Goal: Transaction & Acquisition: Purchase product/service

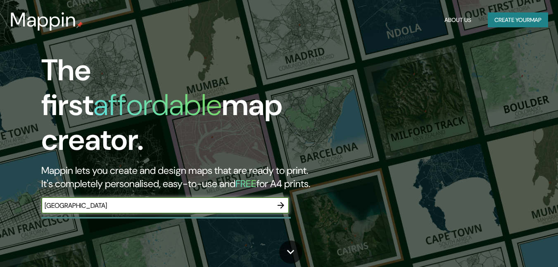
type input "CHICAGO"
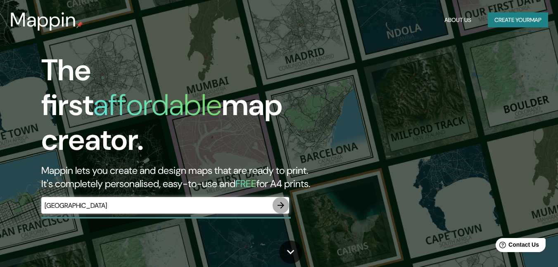
click at [277, 200] on icon "button" at bounding box center [281, 205] width 10 height 10
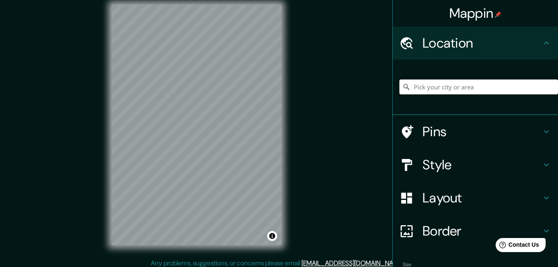
scroll to position [13, 0]
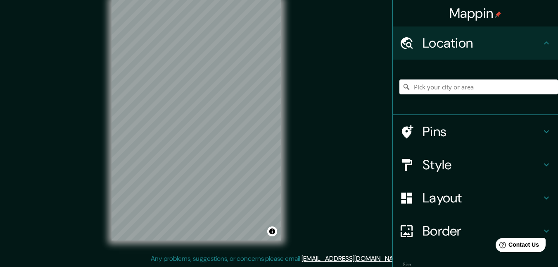
click at [542, 133] on icon at bounding box center [547, 131] width 10 height 10
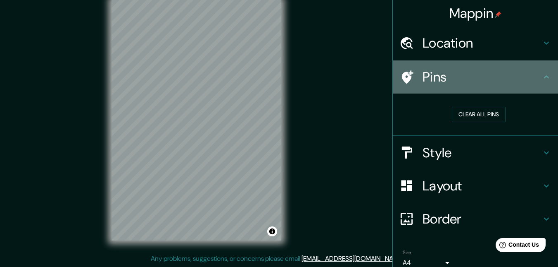
click at [547, 82] on div "Pins" at bounding box center [475, 76] width 165 height 33
click at [542, 81] on icon at bounding box center [547, 77] width 10 height 10
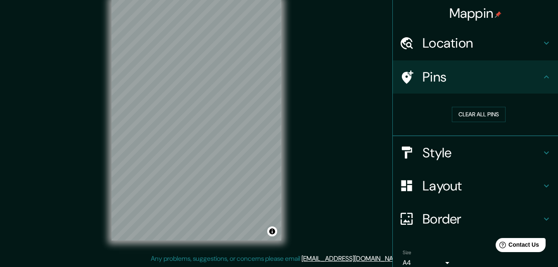
click at [536, 159] on div "Style" at bounding box center [475, 152] width 165 height 33
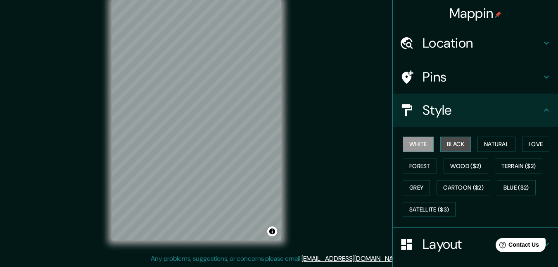
click at [458, 150] on button "Black" at bounding box center [455, 143] width 31 height 15
click at [421, 142] on button "White" at bounding box center [418, 143] width 31 height 15
click at [483, 76] on h4 "Pins" at bounding box center [482, 77] width 119 height 17
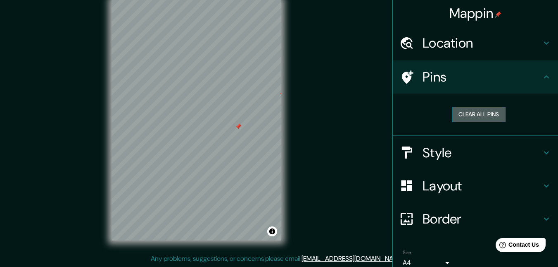
click at [473, 114] on button "Clear all pins" at bounding box center [479, 114] width 54 height 15
click at [502, 155] on h4 "Style" at bounding box center [482, 152] width 119 height 17
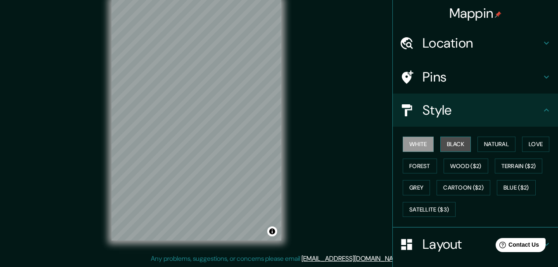
click at [457, 145] on button "Black" at bounding box center [455, 143] width 31 height 15
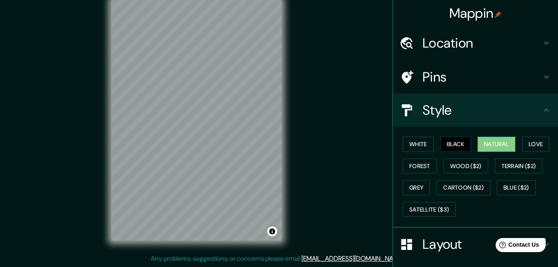
click at [497, 143] on button "Natural" at bounding box center [497, 143] width 38 height 15
click at [534, 144] on button "Love" at bounding box center [535, 143] width 27 height 15
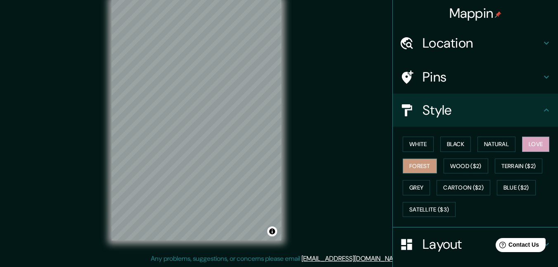
click at [425, 164] on button "Forest" at bounding box center [420, 165] width 34 height 15
click at [417, 190] on button "Grey" at bounding box center [416, 187] width 27 height 15
click at [421, 165] on button "Forest" at bounding box center [420, 165] width 34 height 15
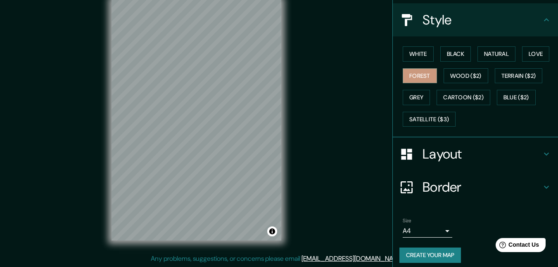
scroll to position [96, 0]
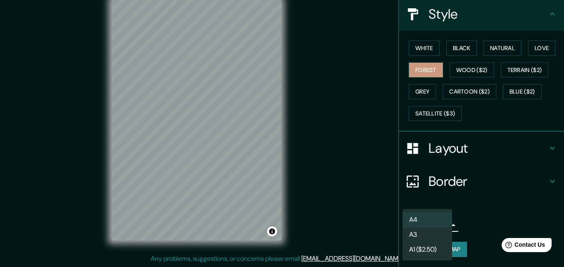
click at [438, 224] on body "Mappin Location Pins Style White Black Natural Love Forest Wood ($2) Terrain ($…" at bounding box center [282, 120] width 564 height 267
click at [433, 233] on li "A3" at bounding box center [428, 234] width 50 height 15
type input "a4"
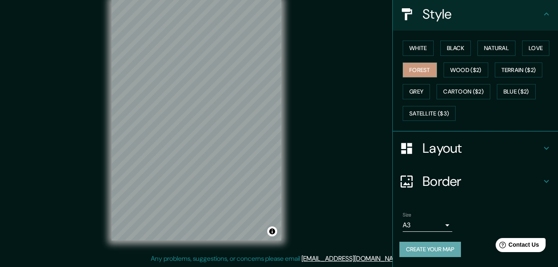
click at [412, 247] on button "Create your map" at bounding box center [431, 248] width 62 height 15
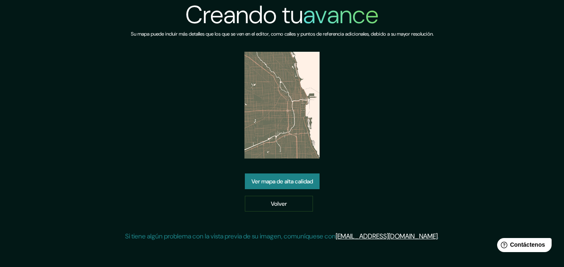
drag, startPoint x: 268, startPoint y: 126, endPoint x: 389, endPoint y: 124, distance: 120.7
click at [389, 124] on div "Creando tu avance Su mapa puede incluir más detalles que los que se ven en el e…" at bounding box center [282, 124] width 314 height 248
click at [299, 182] on font "Ver mapa de alta calidad" at bounding box center [283, 180] width 62 height 7
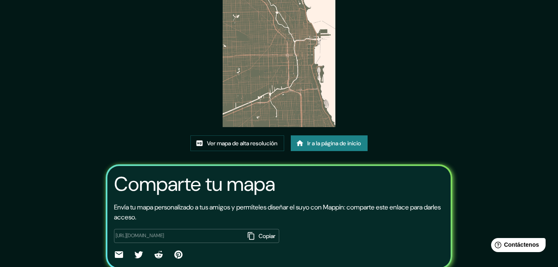
scroll to position [101, 0]
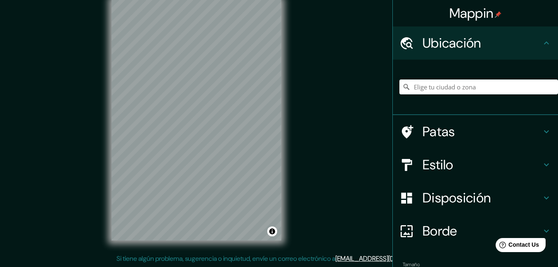
click at [309, 112] on div "Mappin Ubicación Patas Estilo Disposición Borde Elige un borde. Consejo : puede…" at bounding box center [279, 127] width 558 height 280
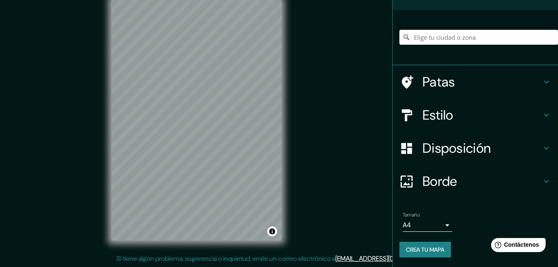
scroll to position [50, 0]
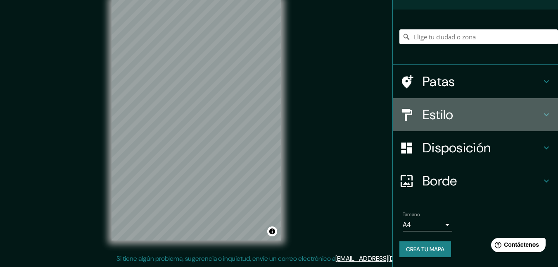
click at [506, 118] on h4 "Estilo" at bounding box center [482, 114] width 119 height 17
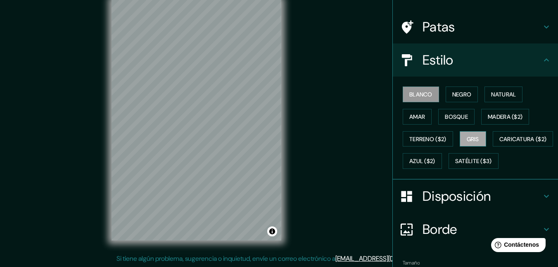
click at [474, 140] on font "Gris" at bounding box center [473, 138] width 12 height 7
click at [451, 119] on font "Bosque" at bounding box center [456, 116] width 23 height 7
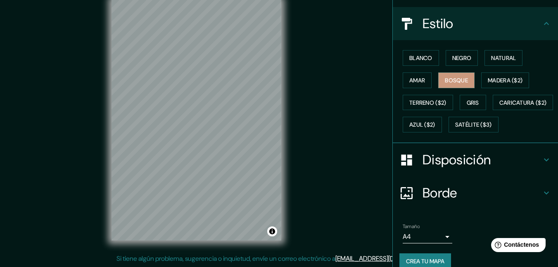
scroll to position [120, 0]
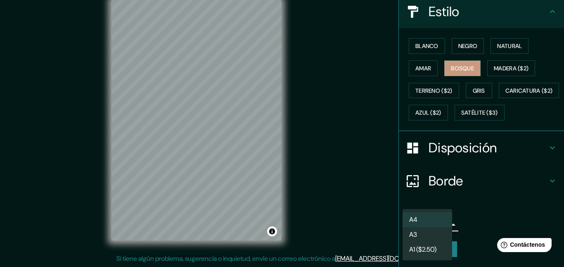
click at [442, 222] on body "Mappin Ubicación Patas Estilo Blanco Negro Natural Amar Bosque Madera ($2) Terr…" at bounding box center [282, 120] width 564 height 267
click at [424, 238] on li "A3" at bounding box center [428, 234] width 50 height 15
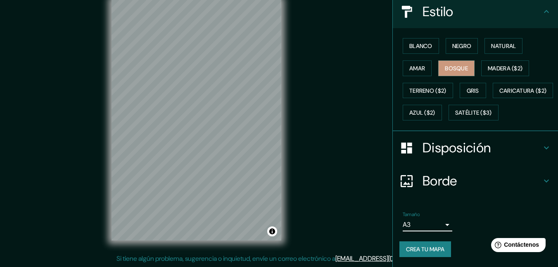
click at [415, 248] on font "Crea tu mapa" at bounding box center [425, 248] width 38 height 7
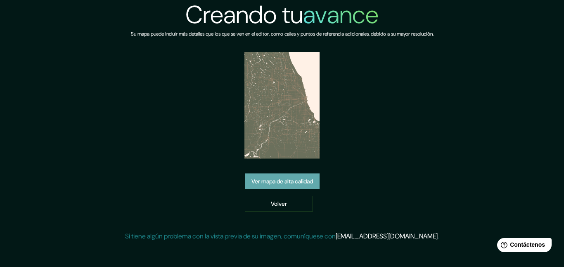
drag, startPoint x: 305, startPoint y: 117, endPoint x: 278, endPoint y: 183, distance: 71.4
click at [278, 183] on font "Ver mapa de alta calidad" at bounding box center [283, 180] width 62 height 7
